Goal: Register for event/course

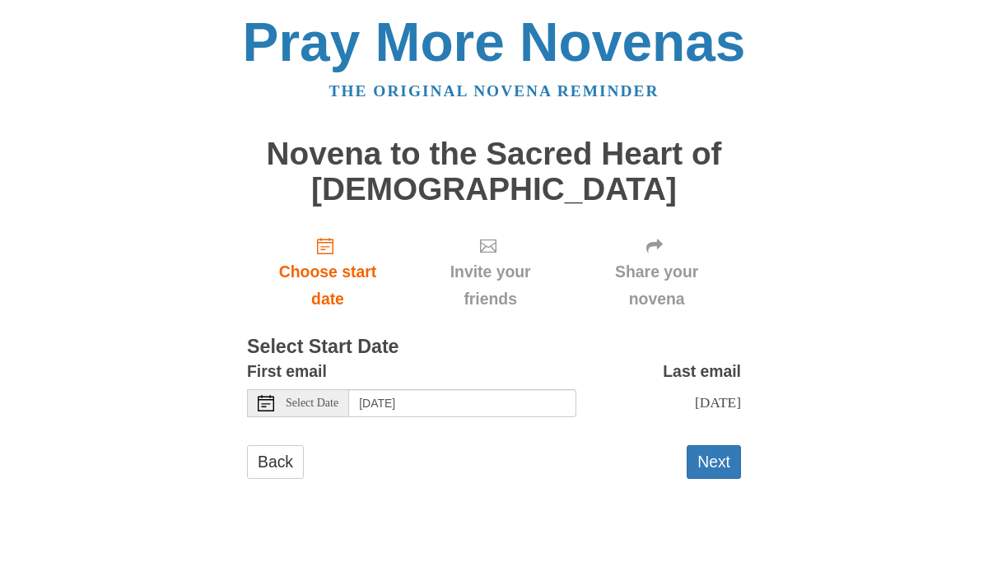
click at [695, 399] on span "Sunday, October 5th" at bounding box center [718, 402] width 46 height 16
click at [707, 452] on button "Next" at bounding box center [714, 463] width 54 height 34
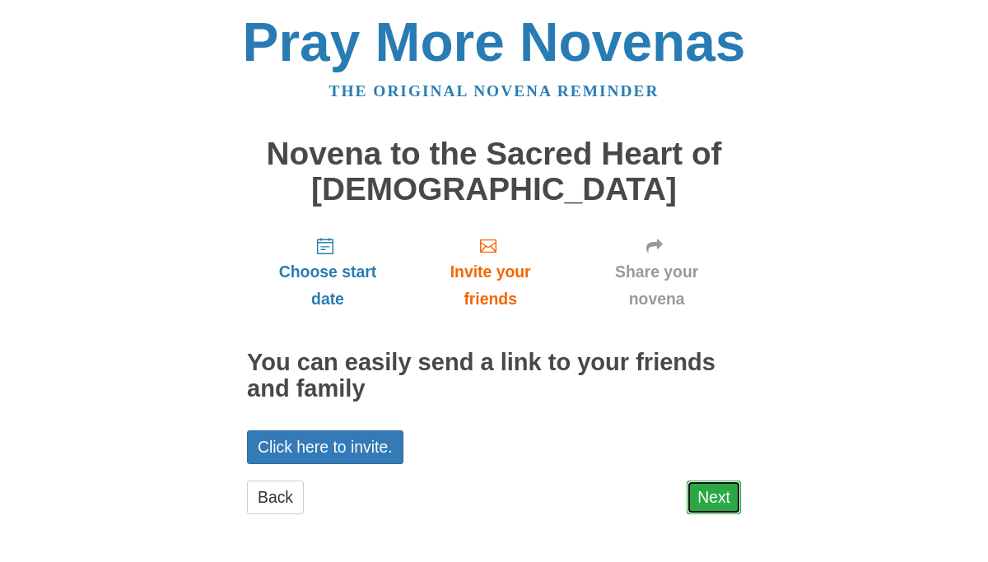
click at [723, 483] on link "Next" at bounding box center [714, 498] width 54 height 34
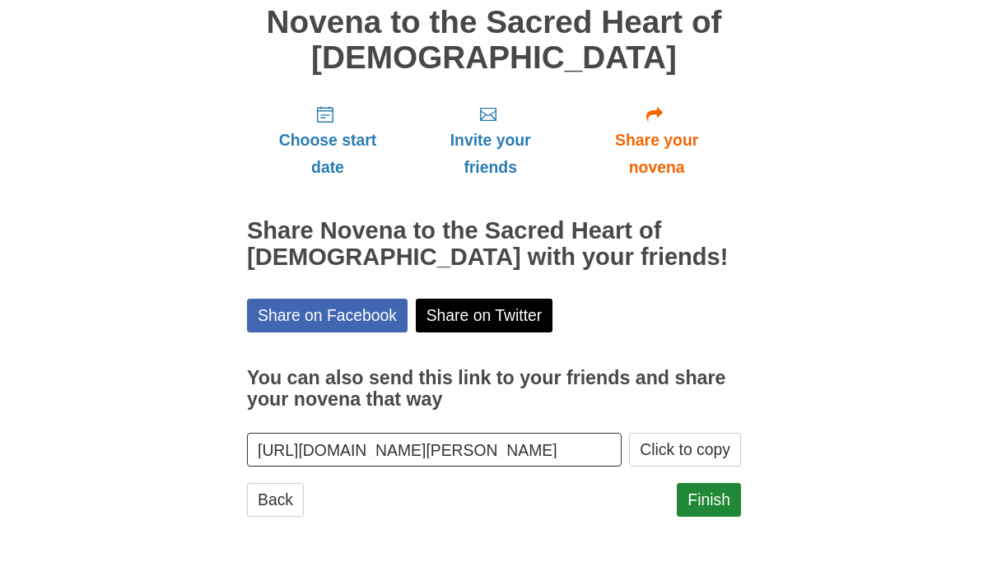
scroll to position [133, 0]
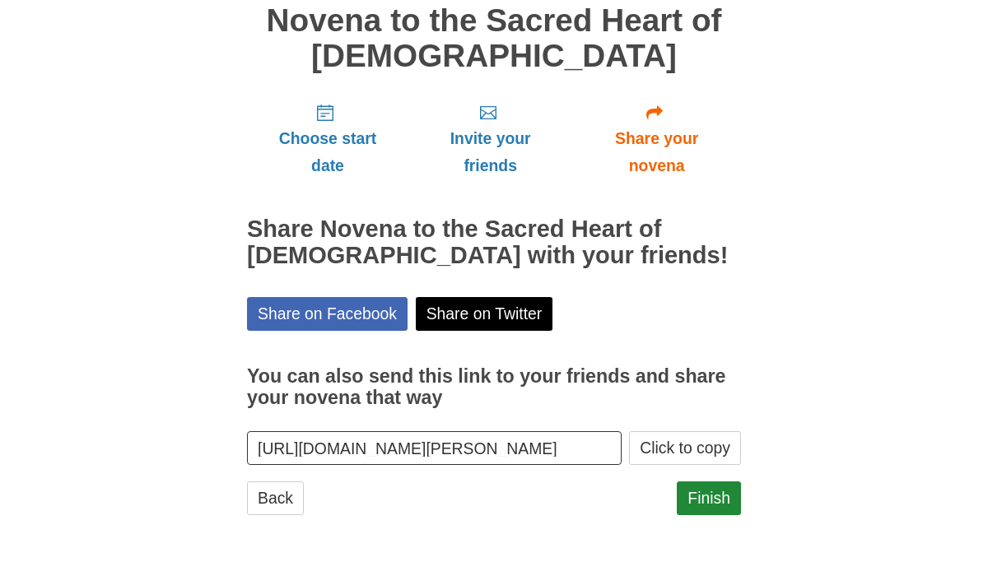
click at [723, 480] on div "Choose start date Invite your friends Share your novena Share Novena to the Sac…" at bounding box center [494, 310] width 494 height 441
click at [708, 494] on link "Finish" at bounding box center [709, 499] width 64 height 34
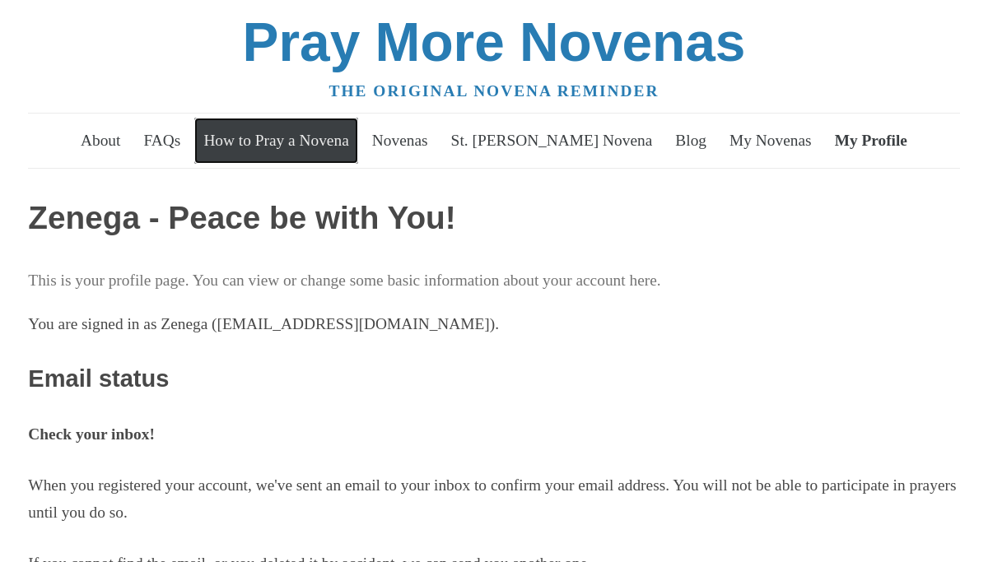
click at [329, 149] on link "How to Pray a Novena" at bounding box center [276, 141] width 165 height 46
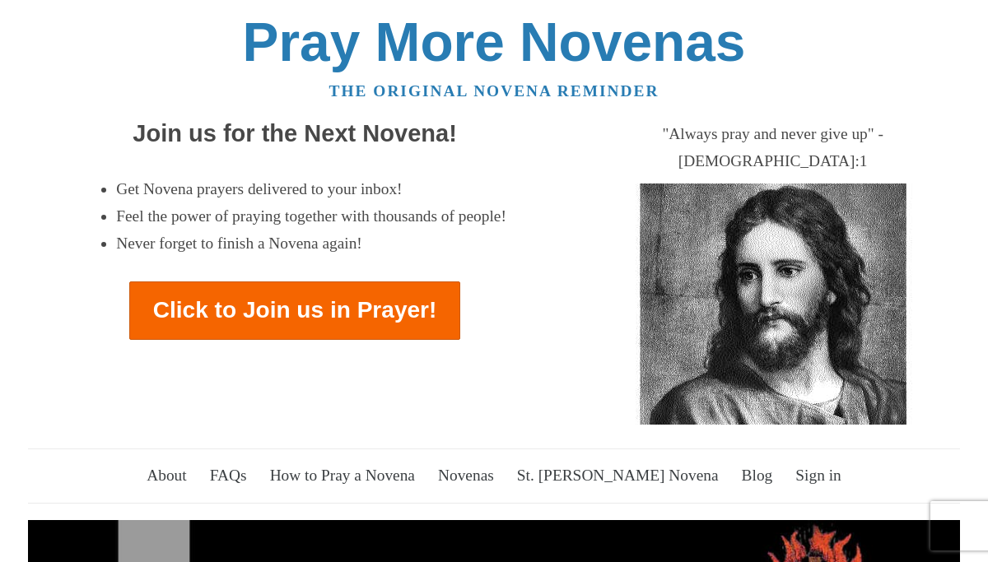
scroll to position [68, 0]
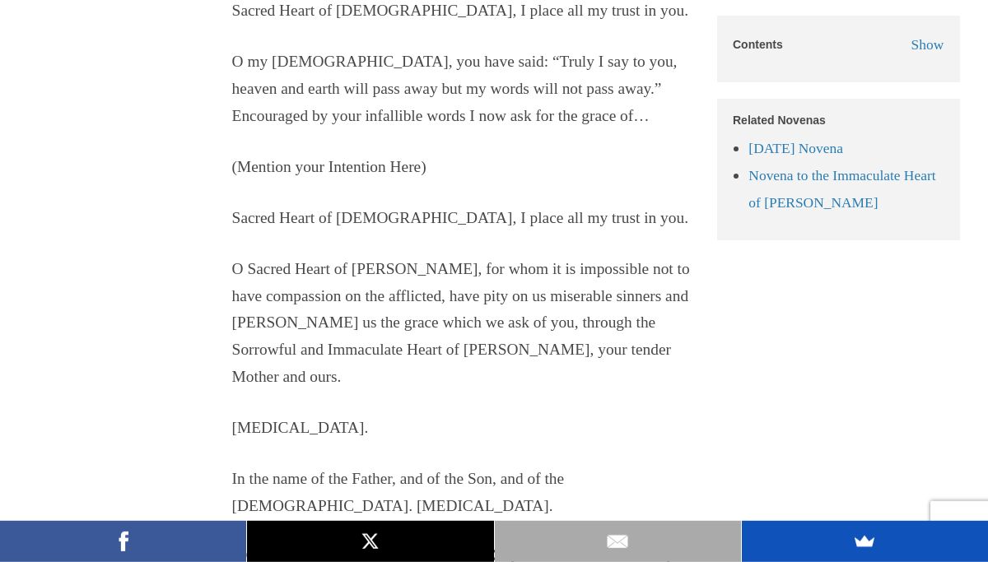
scroll to position [10559, 0]
